Goal: Information Seeking & Learning: Learn about a topic

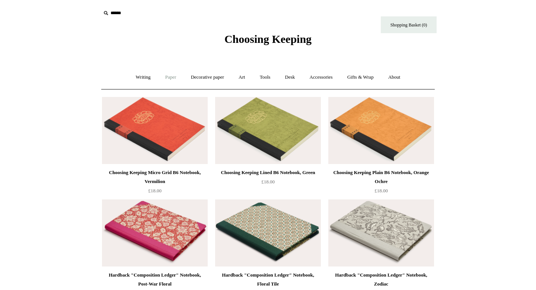
click at [165, 78] on link "Paper +" at bounding box center [171, 77] width 25 height 20
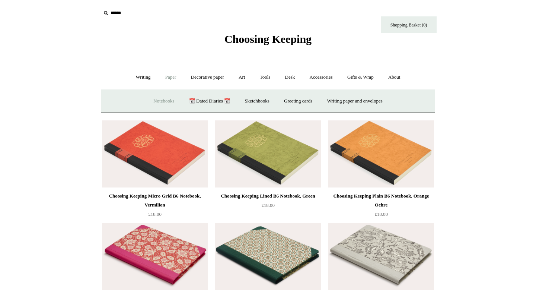
click at [160, 100] on link "Notebooks +" at bounding box center [164, 101] width 34 height 20
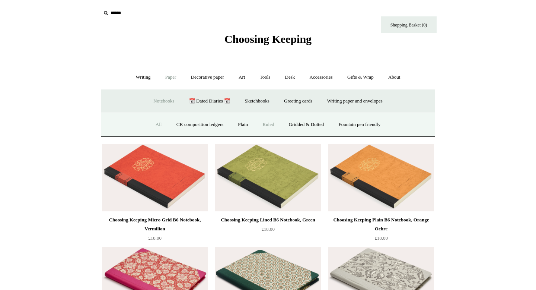
click at [269, 124] on link "Ruled" at bounding box center [268, 125] width 25 height 20
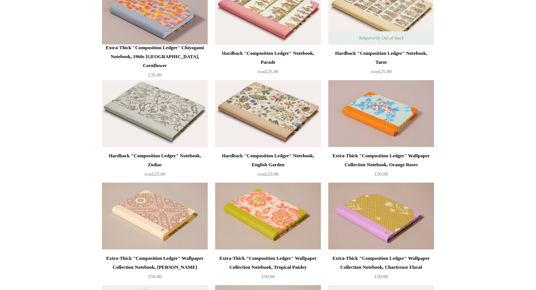
scroll to position [939, 0]
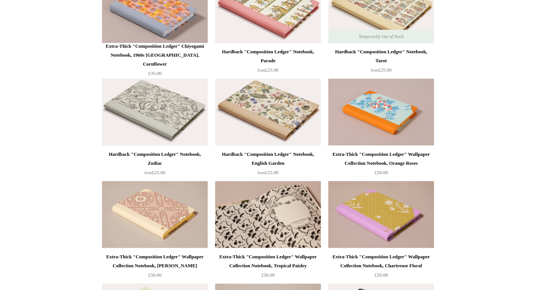
click at [265, 216] on img at bounding box center [268, 214] width 106 height 67
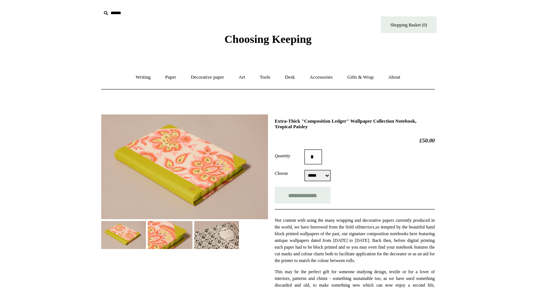
select select "*****"
click at [167, 229] on img at bounding box center [170, 235] width 45 height 28
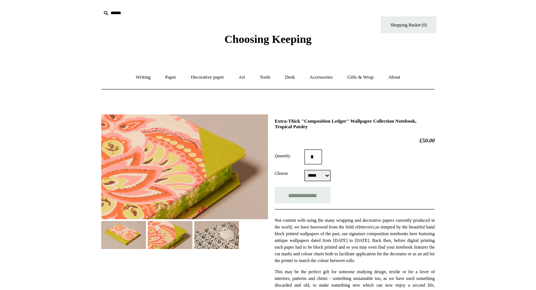
click at [224, 235] on img at bounding box center [216, 235] width 45 height 28
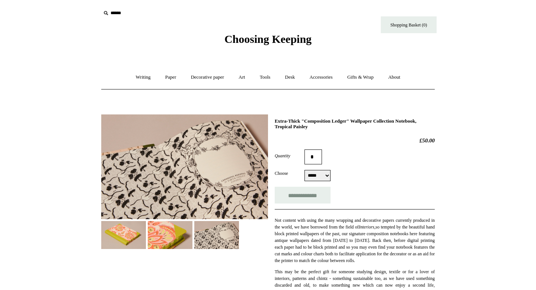
click at [123, 235] on img at bounding box center [123, 235] width 45 height 28
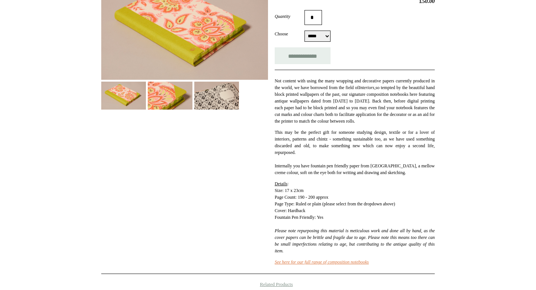
scroll to position [147, 0]
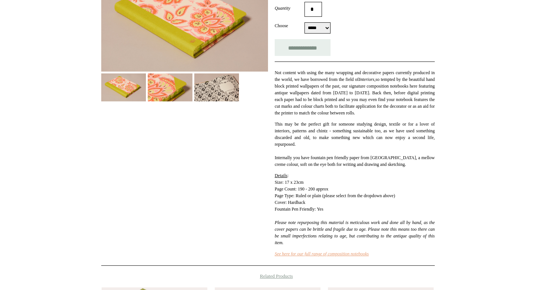
click at [323, 256] on link "See here for our full range of composition notebooks" at bounding box center [322, 253] width 94 height 5
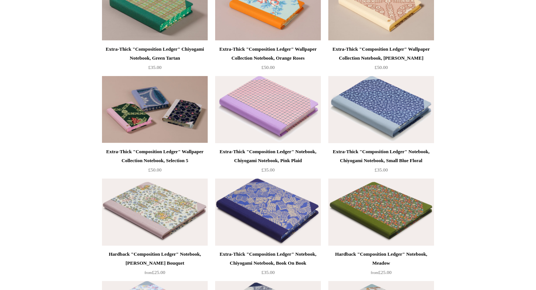
scroll to position [739, 0]
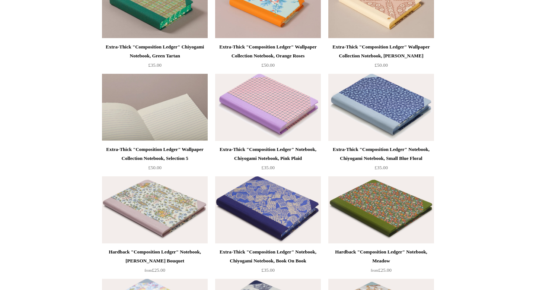
click at [161, 113] on img at bounding box center [155, 107] width 106 height 67
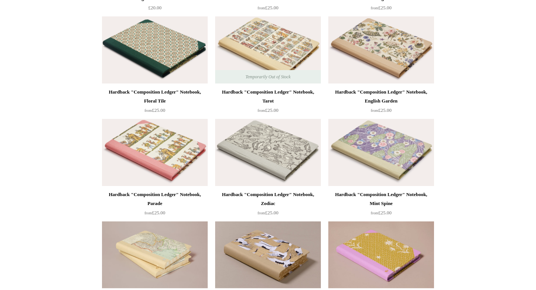
scroll to position [0, 0]
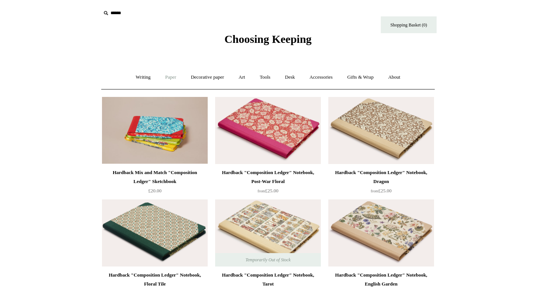
click at [165, 77] on link "Paper +" at bounding box center [171, 77] width 25 height 20
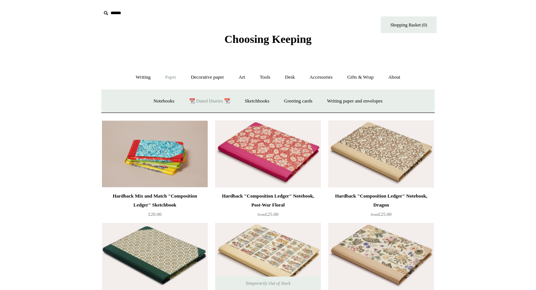
click at [199, 102] on link "📆 Dated Diaries 📆" at bounding box center [209, 101] width 54 height 20
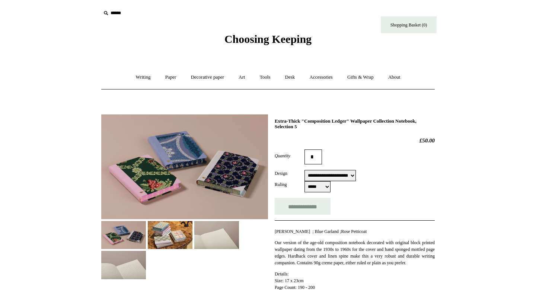
select select "**********"
click at [178, 239] on img at bounding box center [170, 235] width 45 height 28
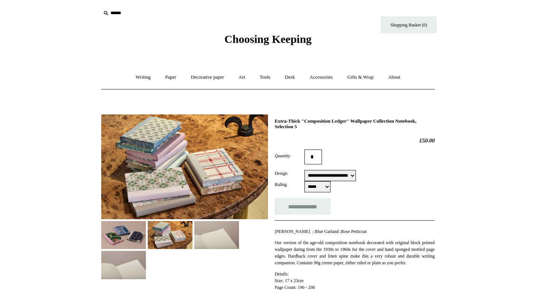
click at [225, 235] on img at bounding box center [216, 235] width 45 height 28
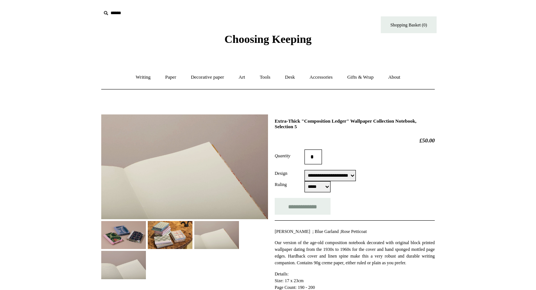
click at [131, 261] on img at bounding box center [123, 264] width 45 height 28
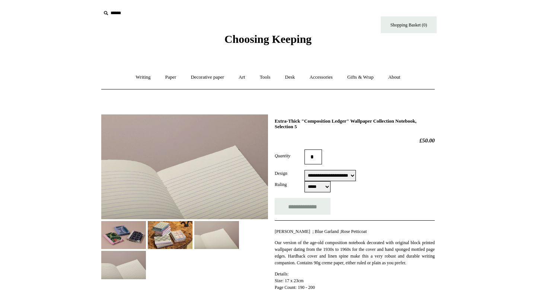
click at [133, 232] on img at bounding box center [123, 235] width 45 height 28
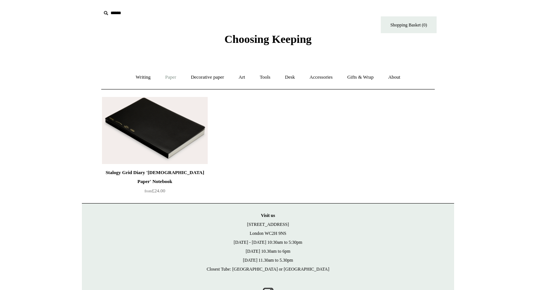
click at [170, 76] on link "Paper +" at bounding box center [171, 77] width 25 height 20
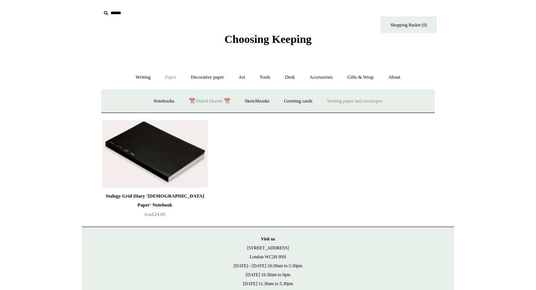
click at [340, 104] on link "Writing paper and envelopes +" at bounding box center [354, 101] width 69 height 20
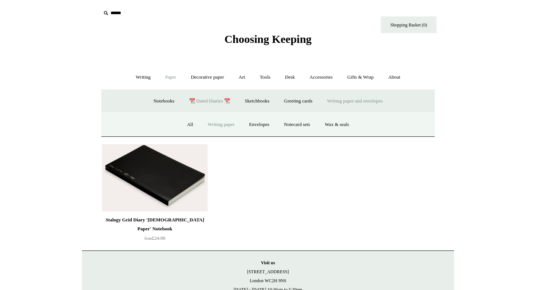
click at [207, 125] on link "Writing paper" at bounding box center [221, 125] width 40 height 20
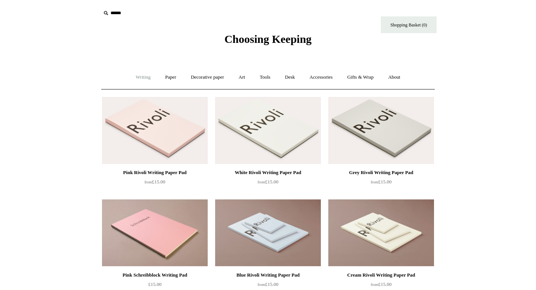
click at [137, 78] on link "Writing +" at bounding box center [143, 77] width 28 height 20
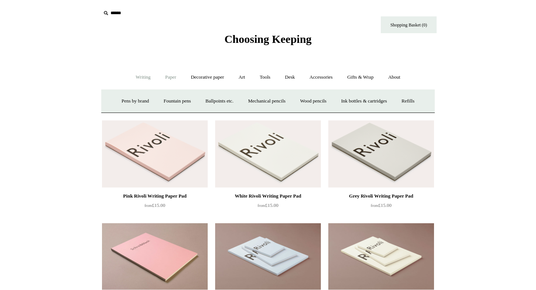
click at [172, 76] on link "Paper +" at bounding box center [171, 77] width 25 height 20
click at [161, 104] on link "Notebooks +" at bounding box center [164, 101] width 34 height 20
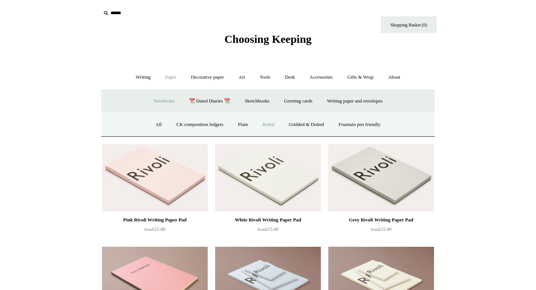
click at [267, 123] on link "Ruled" at bounding box center [268, 125] width 25 height 20
